Goal: Information Seeking & Learning: Check status

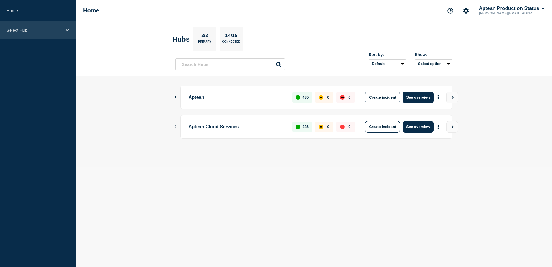
click at [69, 31] on div "Select Hub" at bounding box center [38, 30] width 76 height 18
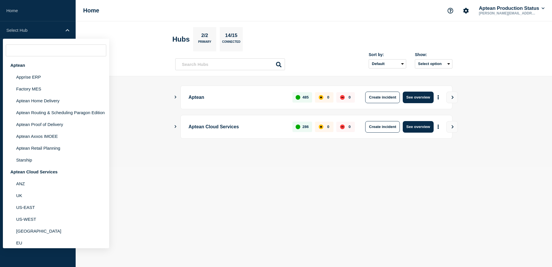
click at [124, 47] on header "Hubs 2/2 Primary 14/15 Connected Sort by: Default Last added Last updated Most …" at bounding box center [314, 48] width 477 height 55
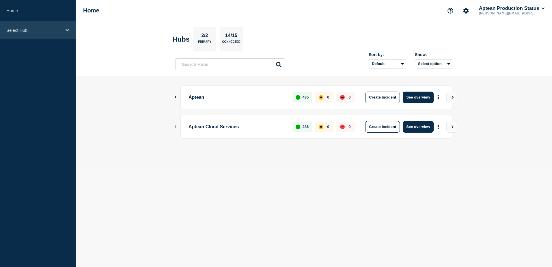
click at [64, 28] on div "Select Hub" at bounding box center [38, 30] width 76 height 18
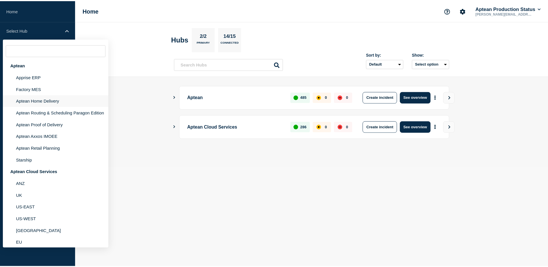
scroll to position [8, 0]
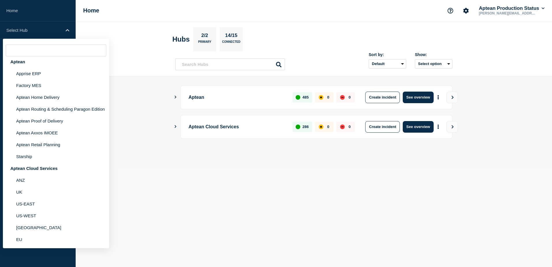
click at [123, 210] on body "Home Select Hub Aptean Apprise ERP Factory MES Aptean Home Delivery Aptean Rout…" at bounding box center [276, 133] width 552 height 267
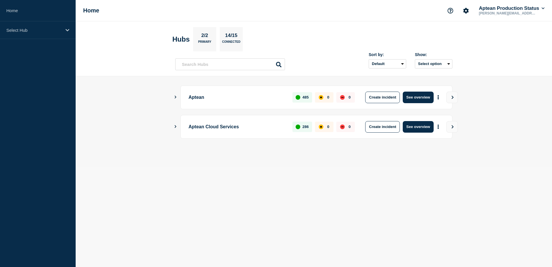
click at [177, 125] on div "Aptean Cloud Services 286 0 0 Create incident See overview" at bounding box center [313, 127] width 277 height 24
click at [173, 125] on main "Aptean 485 0 0 Create incident See overview Aptean Cloud Services 286 0 0 Creat…" at bounding box center [314, 121] width 477 height 91
click at [175, 127] on icon "Show Connected Hubs" at bounding box center [176, 126] width 4 height 3
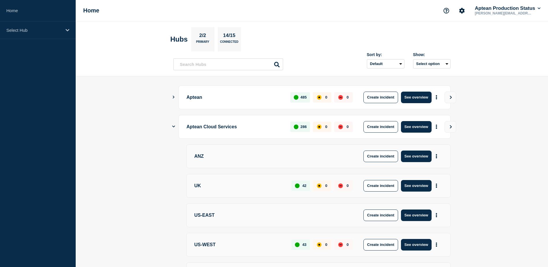
click at [175, 127] on div "Aptean Cloud Services 286 0 0 Create incident See overview" at bounding box center [311, 127] width 277 height 24
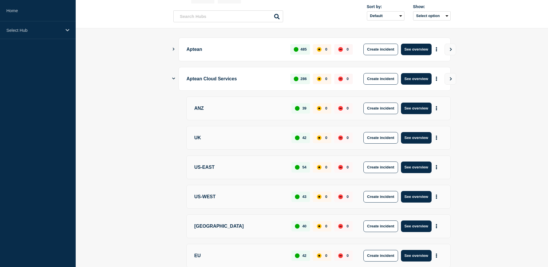
scroll to position [19, 0]
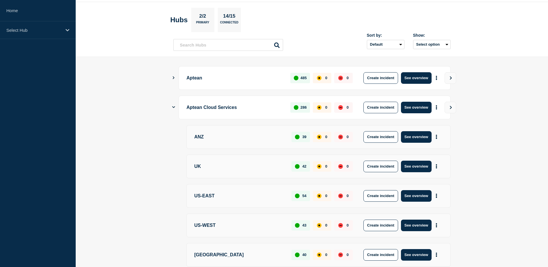
drag, startPoint x: 174, startPoint y: 108, endPoint x: 179, endPoint y: 108, distance: 5.2
click at [174, 108] on icon "Show Connected Hubs" at bounding box center [173, 107] width 3 height 4
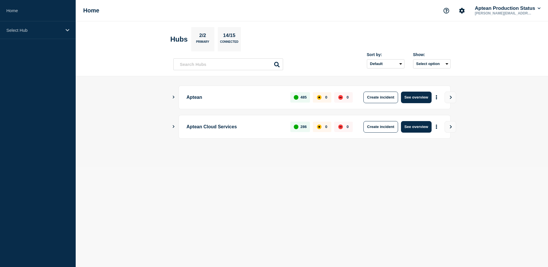
scroll to position [0, 0]
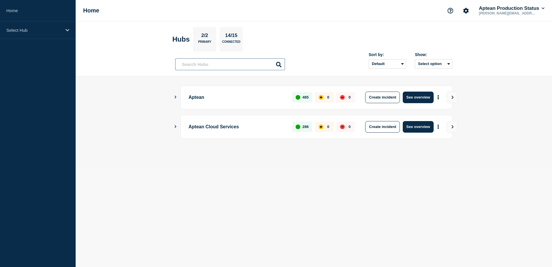
click at [247, 64] on input "text" at bounding box center [230, 64] width 110 height 12
click at [176, 127] on icon "Show Connected Hubs" at bounding box center [176, 126] width 4 height 3
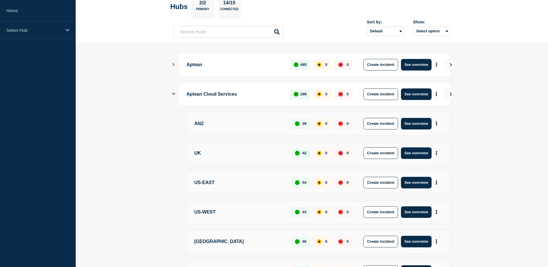
scroll to position [77, 0]
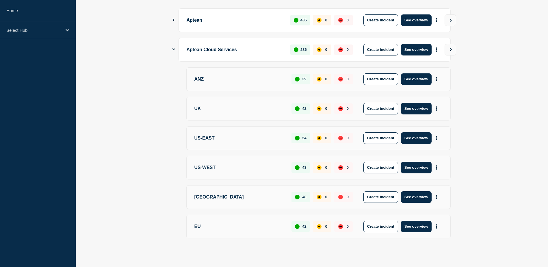
click at [233, 144] on div "US-EAST 54 0 0 Create incident See overview" at bounding box center [318, 138] width 264 height 24
click at [422, 142] on button "See overview" at bounding box center [416, 138] width 31 height 12
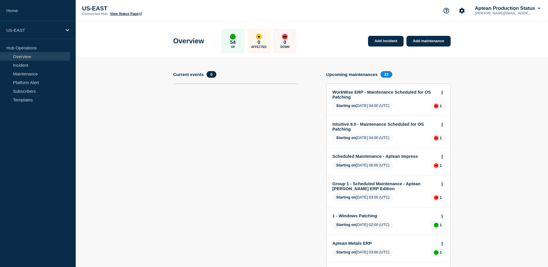
click at [203, 103] on section "Current events 0" at bounding box center [235, 244] width 124 height 347
click at [44, 72] on link "Maintenance" at bounding box center [35, 73] width 70 height 9
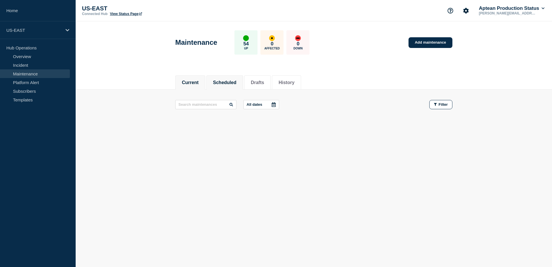
click at [225, 80] on button "Scheduled" at bounding box center [224, 82] width 23 height 5
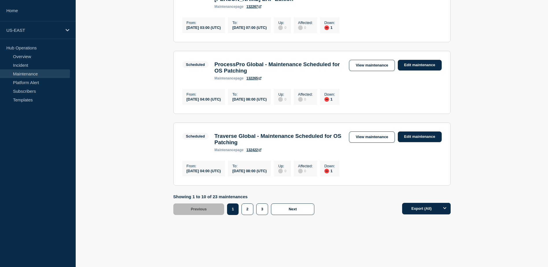
scroll to position [653, 0]
click at [249, 208] on button "2" at bounding box center [247, 209] width 12 height 12
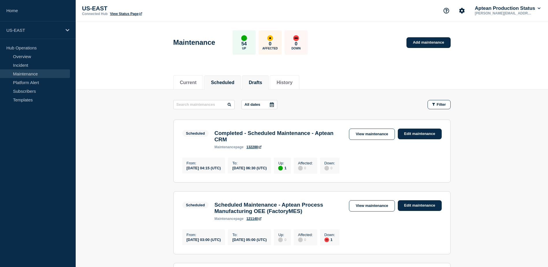
click at [262, 83] on button "Drafts" at bounding box center [255, 82] width 13 height 5
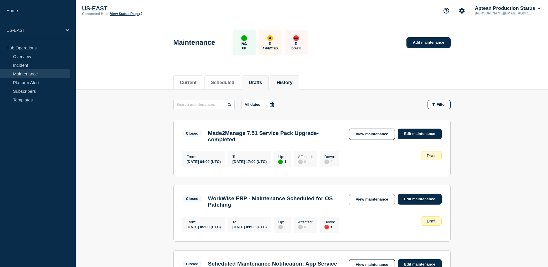
click at [292, 84] on button "History" at bounding box center [284, 82] width 16 height 5
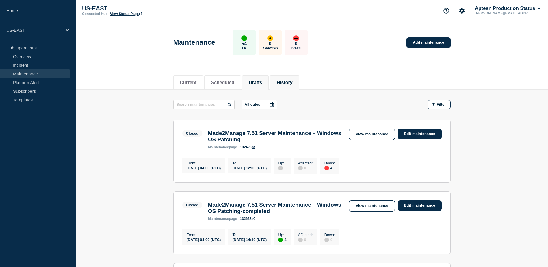
click at [262, 84] on button "Drafts" at bounding box center [255, 82] width 13 height 5
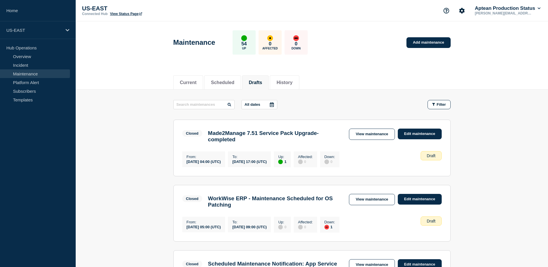
click at [298, 72] on div "Current Scheduled Drafts History" at bounding box center [311, 80] width 277 height 20
click at [296, 78] on li "History" at bounding box center [284, 82] width 29 height 14
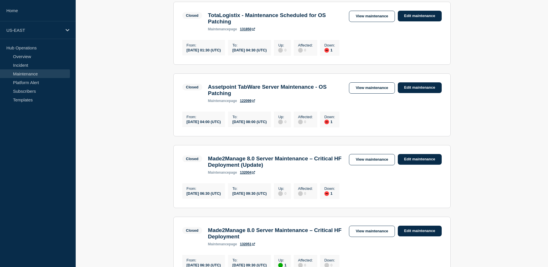
scroll to position [404, 0]
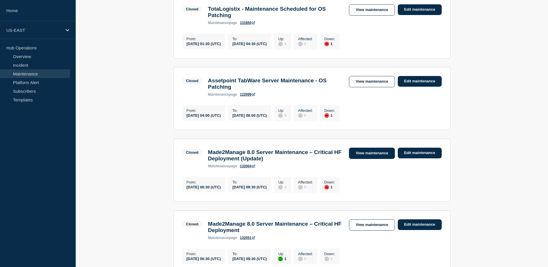
click at [361, 159] on link "View maintenance" at bounding box center [372, 153] width 46 height 11
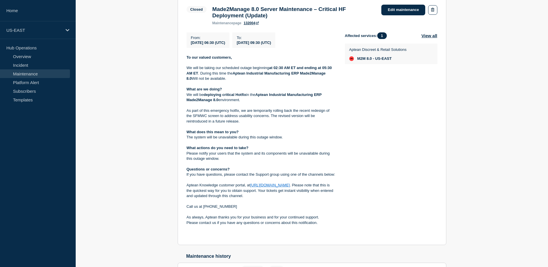
scroll to position [176, 0]
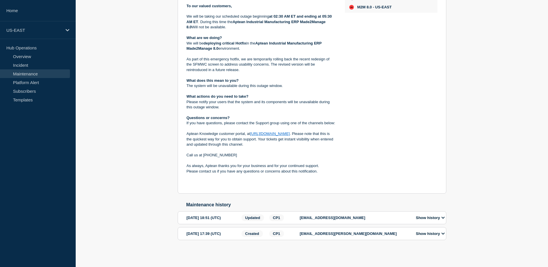
click at [435, 233] on button "Show history" at bounding box center [430, 233] width 32 height 5
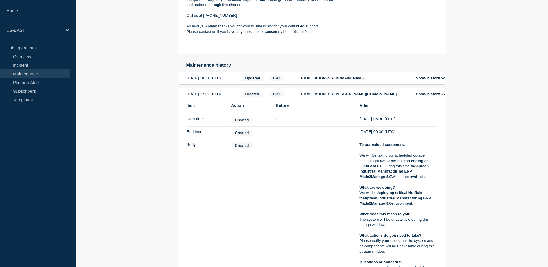
scroll to position [321, 0]
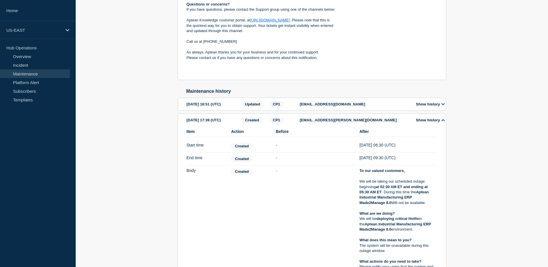
click at [432, 122] on button "Show history" at bounding box center [430, 120] width 32 height 5
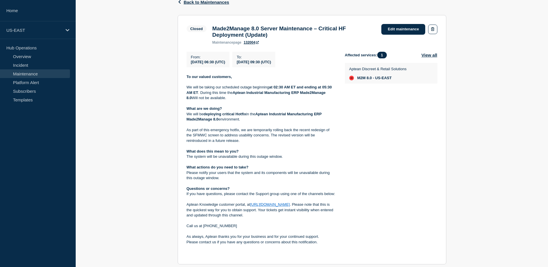
scroll to position [3, 0]
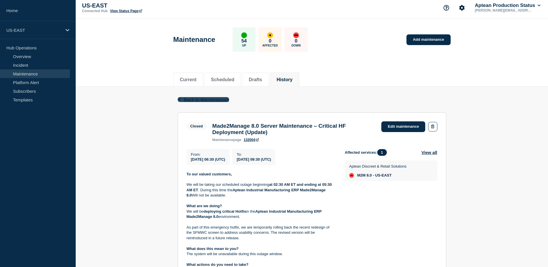
click at [195, 100] on span "Back to Maintenances" at bounding box center [207, 99] width 46 height 5
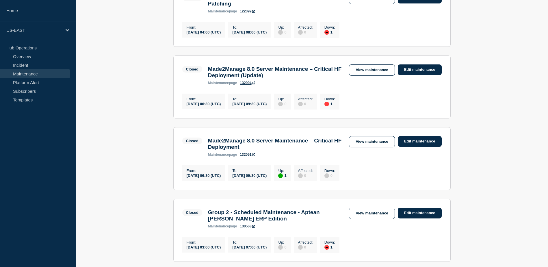
scroll to position [491, 0]
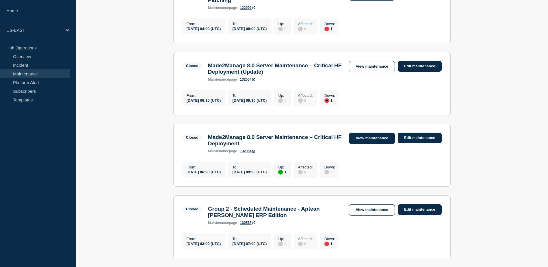
click at [377, 144] on link "View maintenance" at bounding box center [372, 138] width 46 height 11
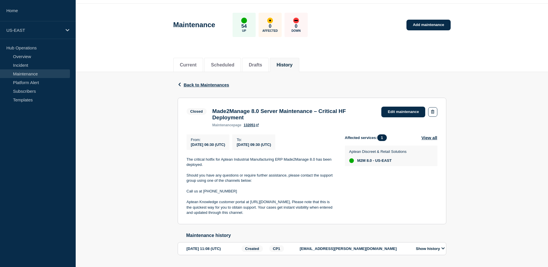
scroll to position [38, 0]
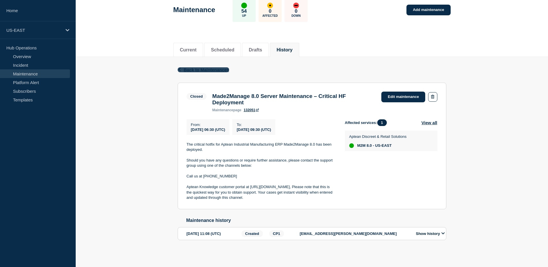
click at [179, 68] on icon "button" at bounding box center [179, 70] width 2 height 4
